Goal: Task Accomplishment & Management: Use online tool/utility

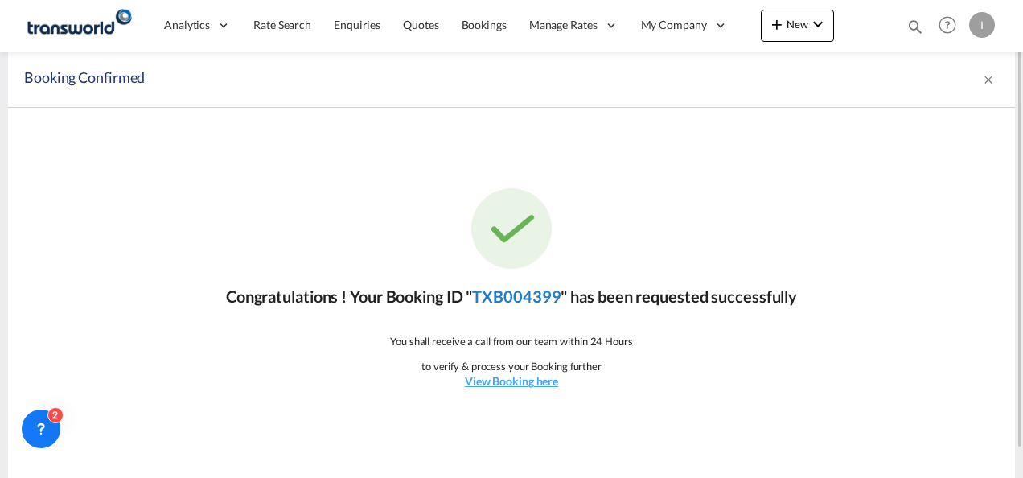
click at [504, 302] on link "TXB004399" at bounding box center [516, 295] width 88 height 19
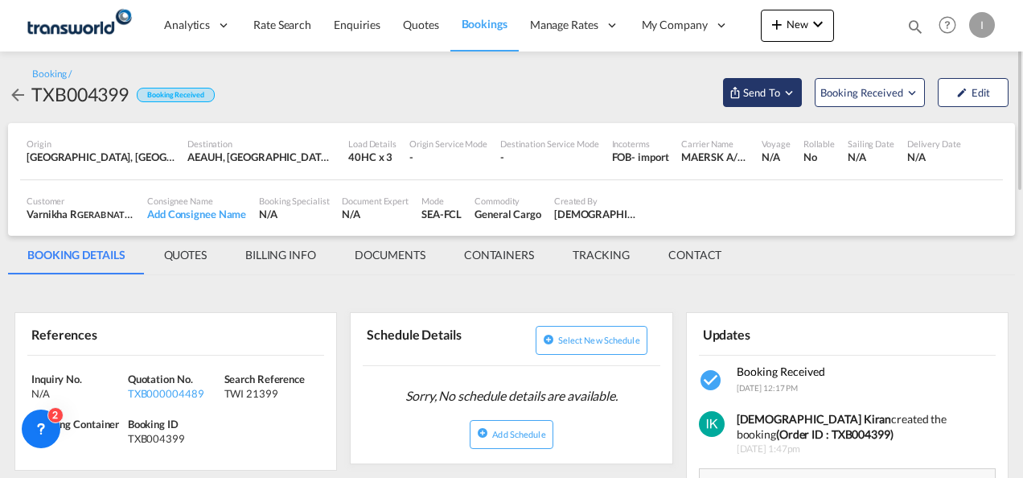
click at [768, 99] on span "Send To" at bounding box center [762, 92] width 40 height 16
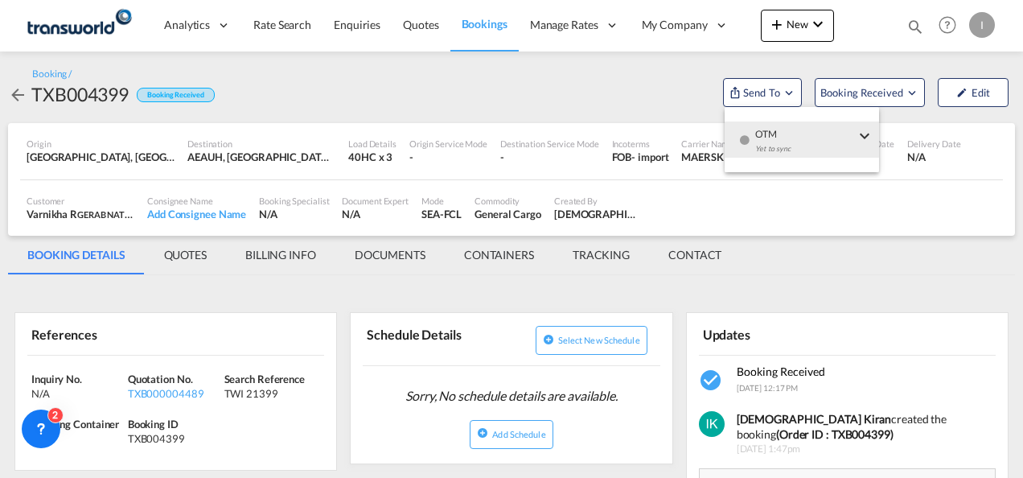
drag, startPoint x: 775, startPoint y: 151, endPoint x: 721, endPoint y: 154, distance: 54.7
click at [775, 151] on div "Yet to sync" at bounding box center [805, 153] width 100 height 34
click at [671, 152] on button "Send Shipment" at bounding box center [647, 147] width 154 height 36
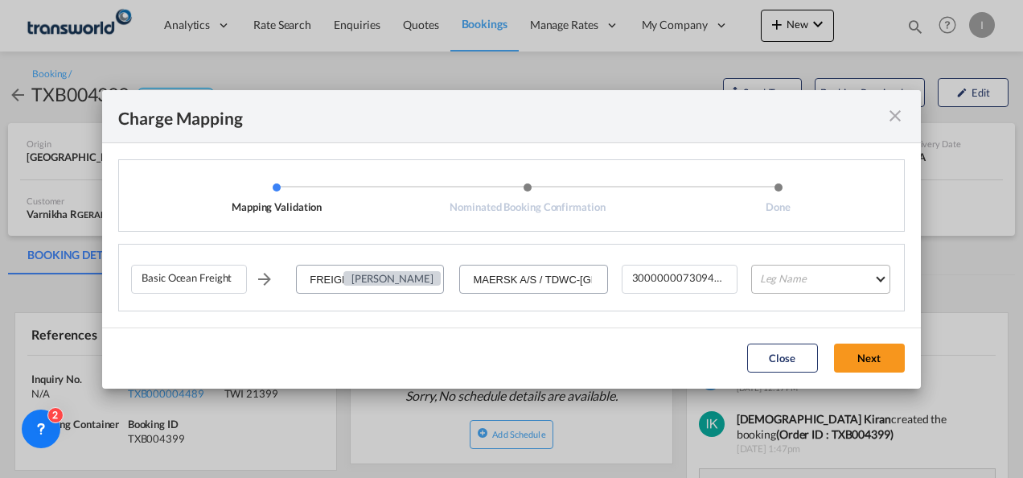
click at [780, 285] on md-select "Leg Name HANDLING ORIGIN VESSEL HANDLING DESTINATION OTHERS TL PICK UP CUSTOMS …" at bounding box center [820, 279] width 139 height 29
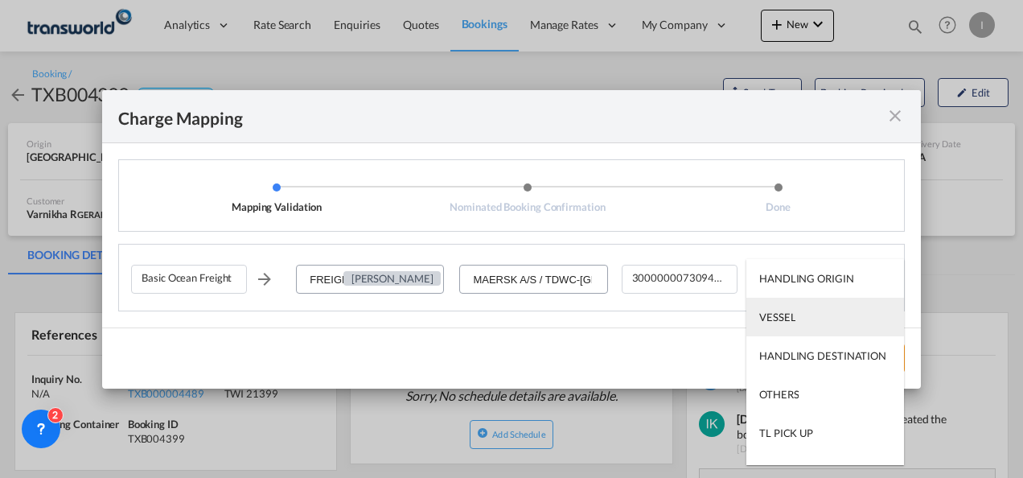
click at [781, 313] on div "VESSEL" at bounding box center [777, 317] width 36 height 14
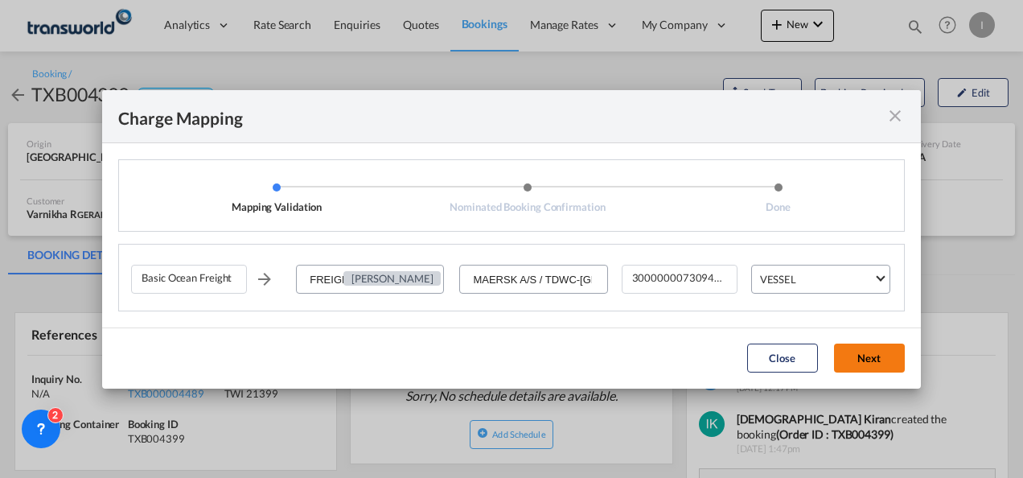
click at [848, 355] on button "Next" at bounding box center [869, 357] width 71 height 29
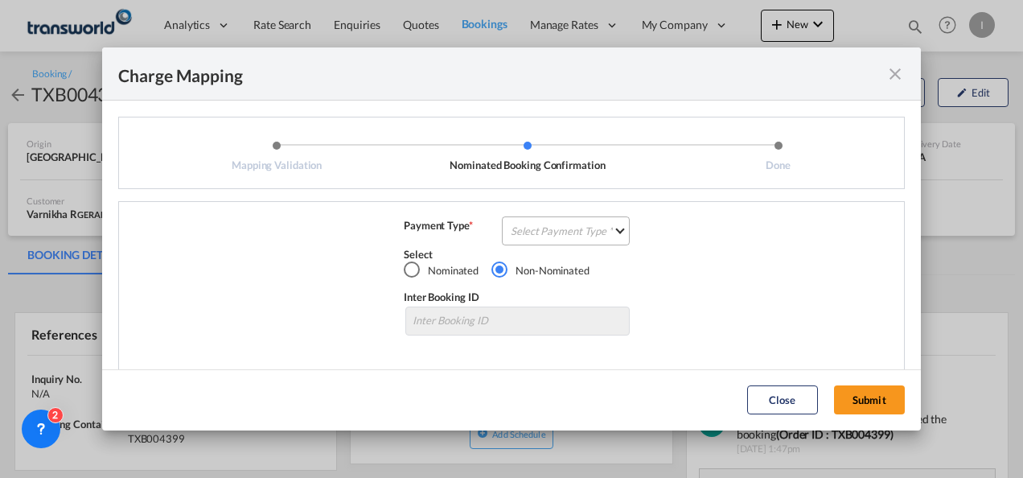
click at [540, 218] on md-select "Select Payment Type COLLECT PREPAID" at bounding box center [566, 230] width 128 height 29
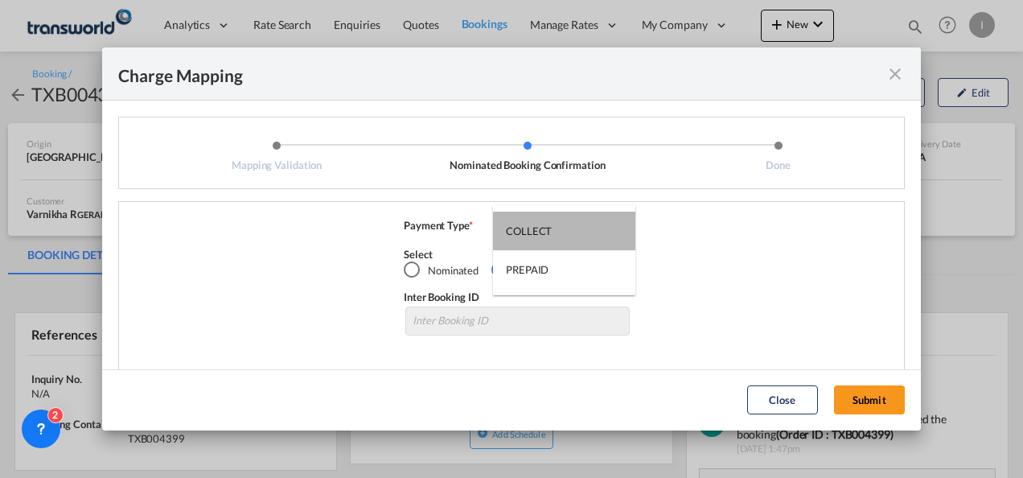
click at [540, 218] on md-option "COLLECT" at bounding box center [564, 231] width 142 height 39
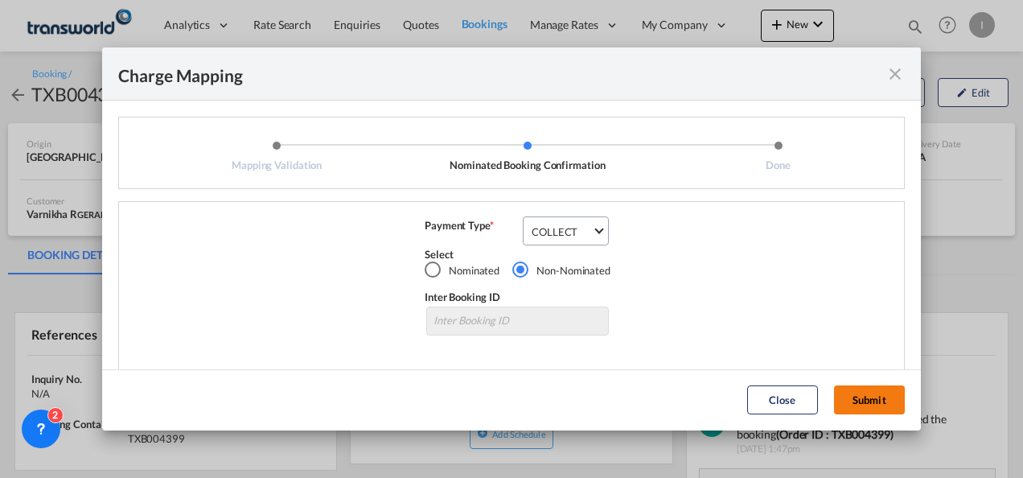
click at [851, 389] on button "Submit" at bounding box center [869, 399] width 71 height 29
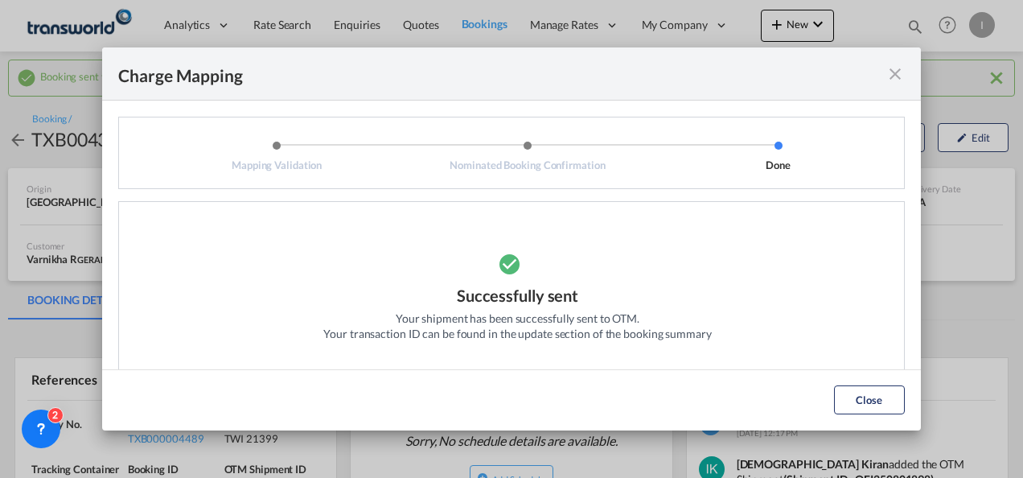
click at [850, 396] on button "Close" at bounding box center [869, 399] width 71 height 29
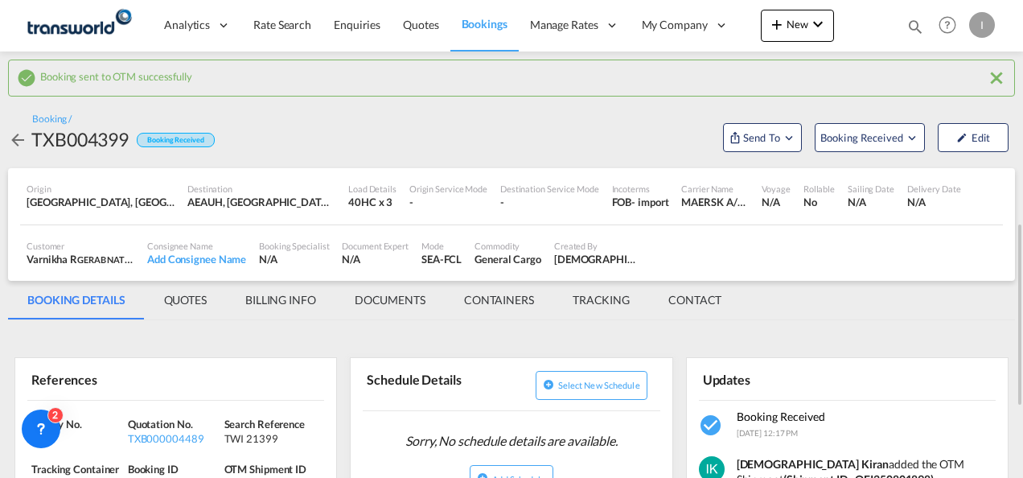
scroll to position [161, 0]
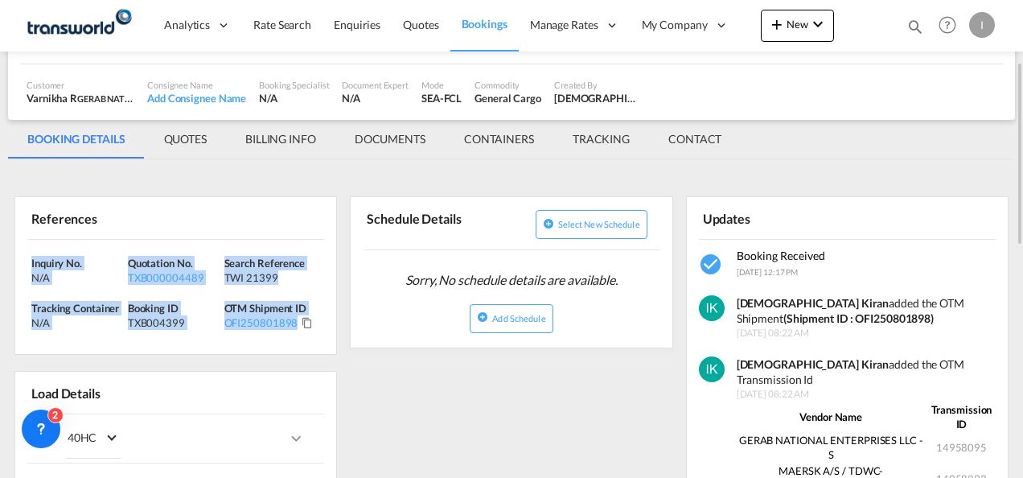
drag, startPoint x: 326, startPoint y: 316, endPoint x: 8, endPoint y: 253, distance: 323.8
copy div "Inquiry No. N/A Quotation No. TXB000004489 Search Reference TWI 21399 Tracking …"
